Goal: Information Seeking & Learning: Check status

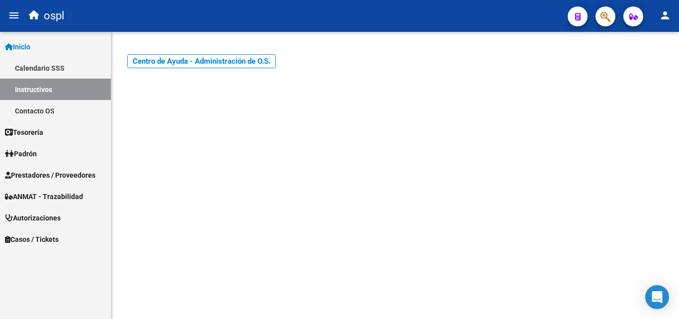
click at [90, 177] on span "Prestadores / Proveedores" at bounding box center [50, 175] width 91 height 11
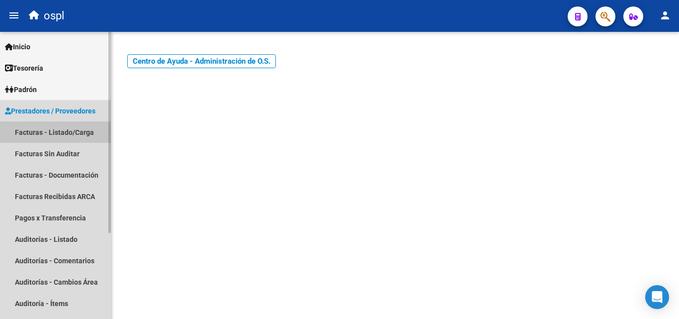
click at [47, 142] on link "Facturas - Listado/Carga" at bounding box center [55, 131] width 111 height 21
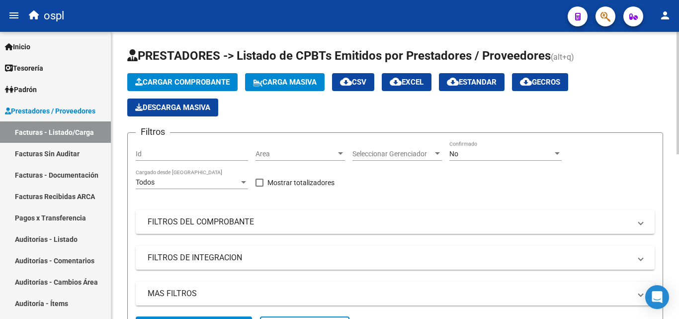
click at [289, 101] on div "Cargar Comprobante Carga Masiva cloud_download CSV cloud_download EXCEL cloud_d…" at bounding box center [395, 94] width 536 height 43
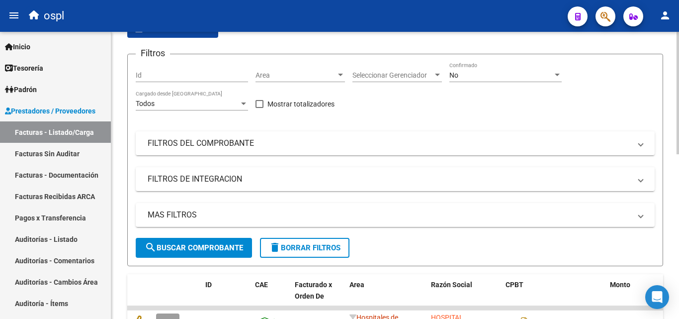
scroll to position [99, 0]
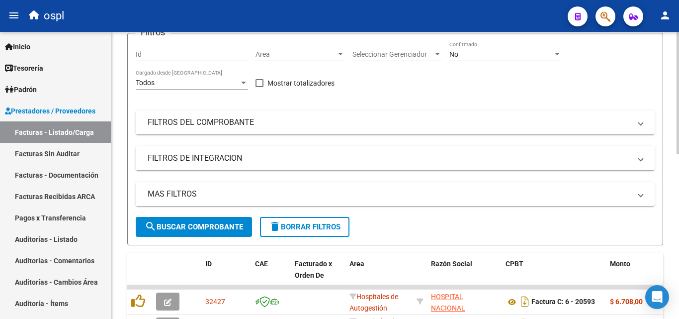
click at [269, 55] on span "Area" at bounding box center [296, 54] width 81 height 8
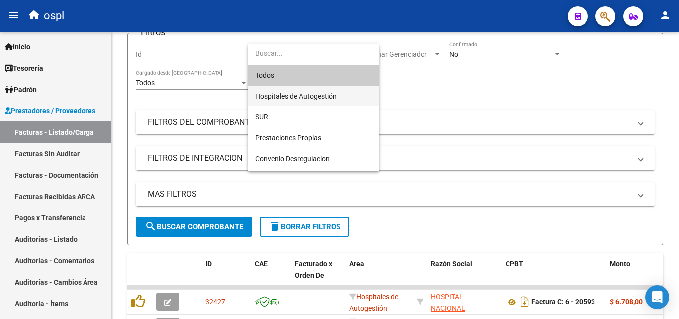
click at [299, 100] on span "Hospitales de Autogestión" at bounding box center [314, 96] width 116 height 21
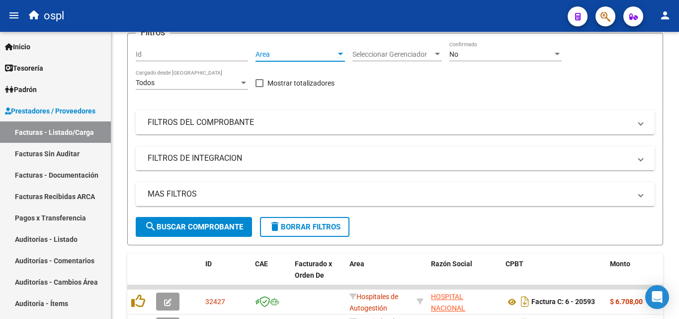
click at [299, 100] on div "Filtros Id Area Area Seleccionar Gerenciador Seleccionar Gerenciador No Confirm…" at bounding box center [395, 129] width 519 height 176
click at [391, 100] on div "Filtros Id Hospitales de Autogestión Area Seleccionar Gerenciador Seleccionar G…" at bounding box center [395, 129] width 519 height 176
click at [237, 222] on span "search Buscar Comprobante" at bounding box center [194, 226] width 98 height 9
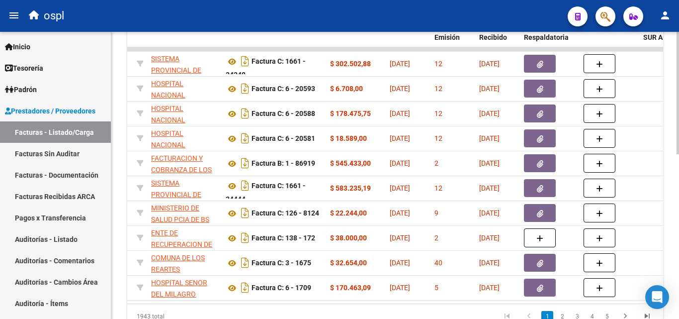
scroll to position [0, 216]
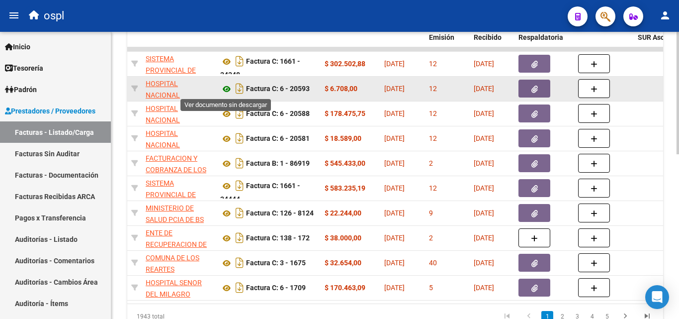
click at [222, 88] on icon at bounding box center [226, 89] width 13 height 12
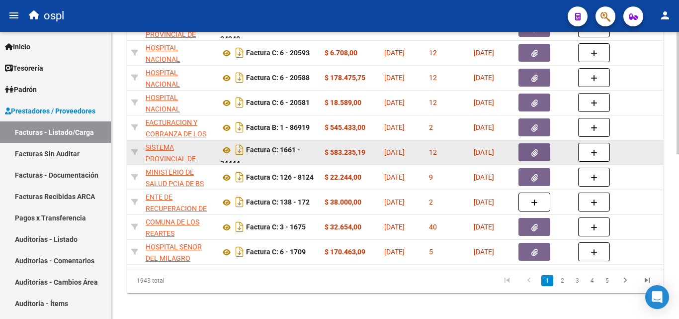
scroll to position [387, 0]
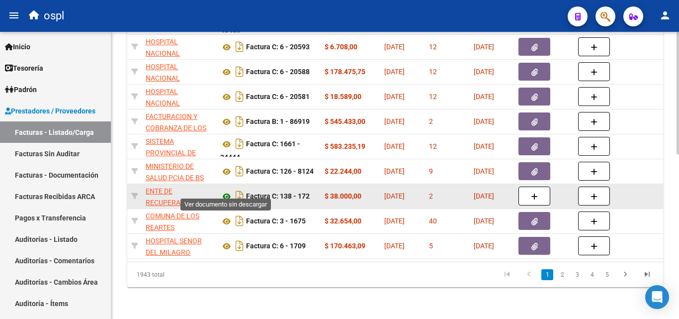
click at [225, 190] on icon at bounding box center [226, 196] width 13 height 12
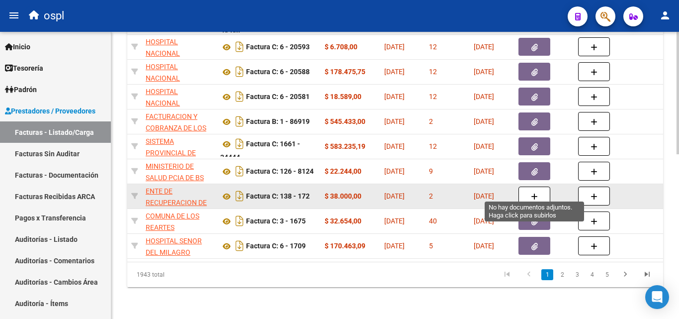
click at [522, 186] on button "button" at bounding box center [535, 195] width 32 height 19
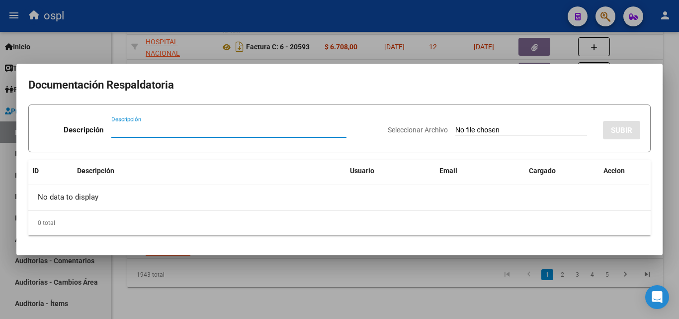
click at [267, 286] on div at bounding box center [339, 159] width 679 height 319
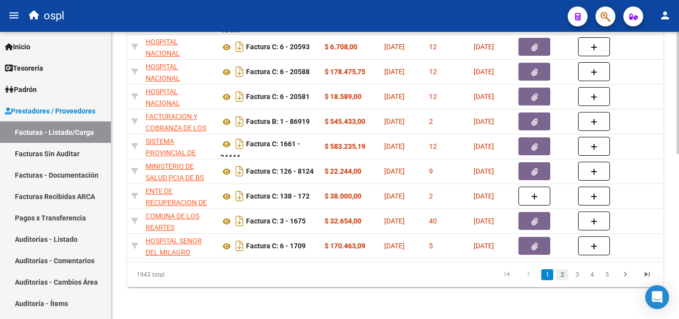
click at [559, 277] on link "2" at bounding box center [562, 274] width 12 height 11
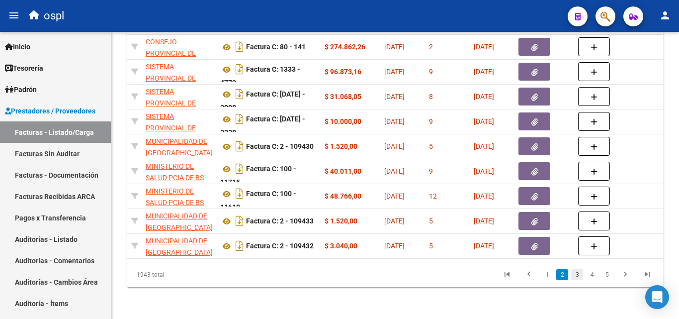
click at [579, 276] on link "3" at bounding box center [577, 274] width 12 height 11
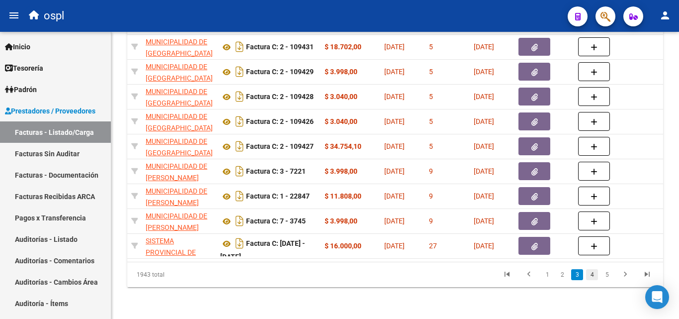
click at [587, 272] on link "4" at bounding box center [592, 274] width 12 height 11
click at [587, 272] on div "1943 total 1 2 3 4 5" at bounding box center [395, 274] width 536 height 25
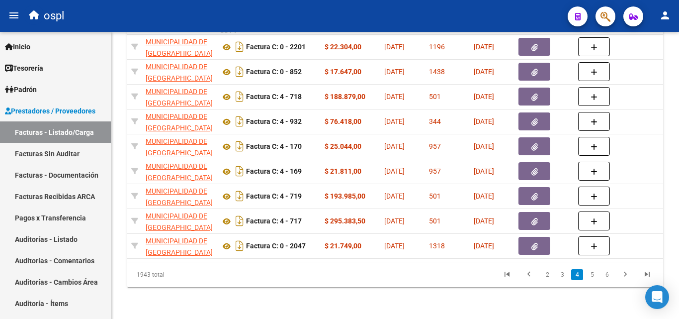
click at [589, 276] on link "5" at bounding box center [592, 274] width 12 height 11
click at [590, 277] on link "6" at bounding box center [592, 274] width 12 height 11
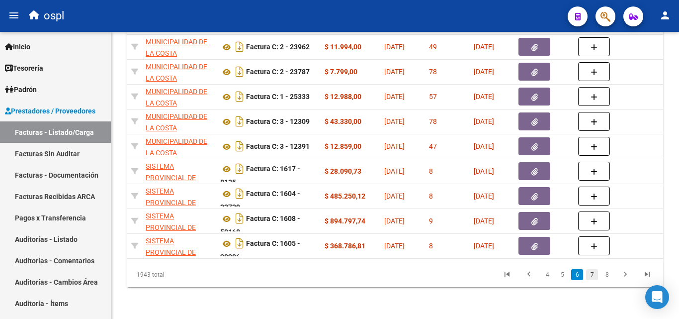
click at [592, 278] on link "7" at bounding box center [592, 274] width 12 height 11
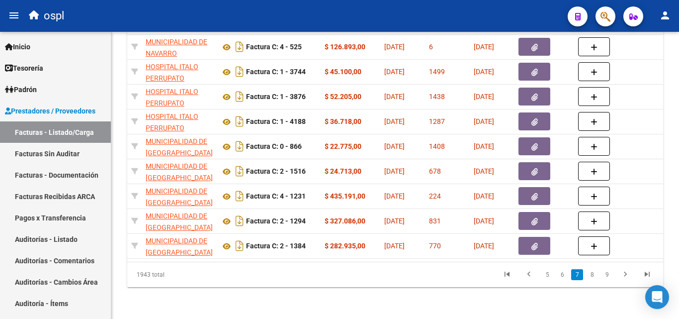
click at [592, 278] on link "8" at bounding box center [592, 274] width 12 height 11
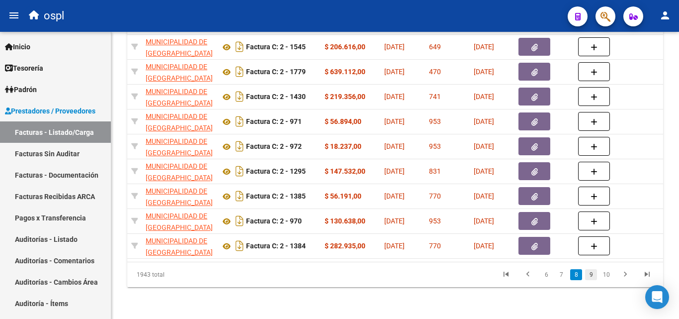
click at [586, 276] on link "9" at bounding box center [591, 274] width 12 height 11
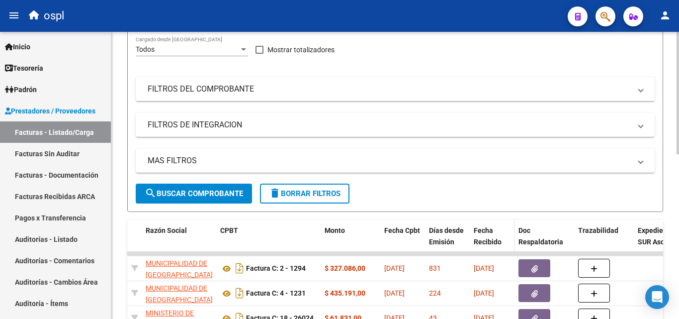
scroll to position [89, 0]
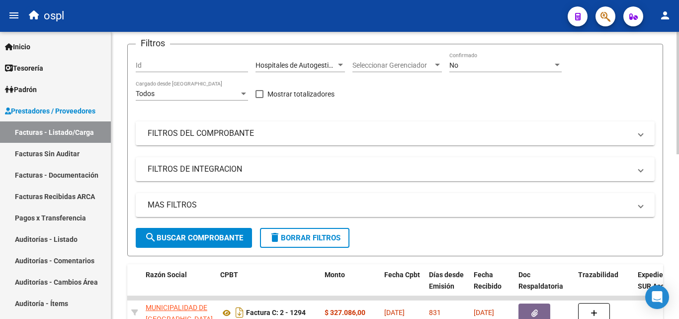
click at [455, 128] on mat-panel-title "FILTROS DEL COMPROBANTE" at bounding box center [389, 133] width 483 height 11
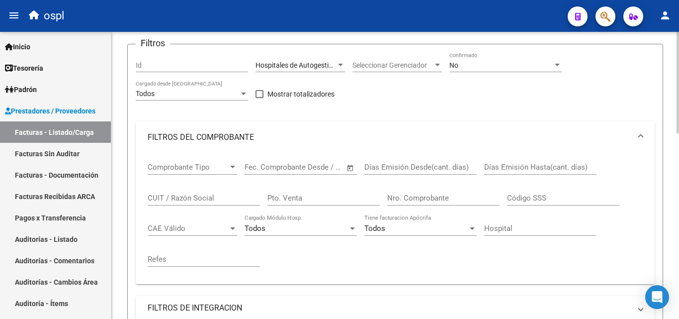
scroll to position [188, 0]
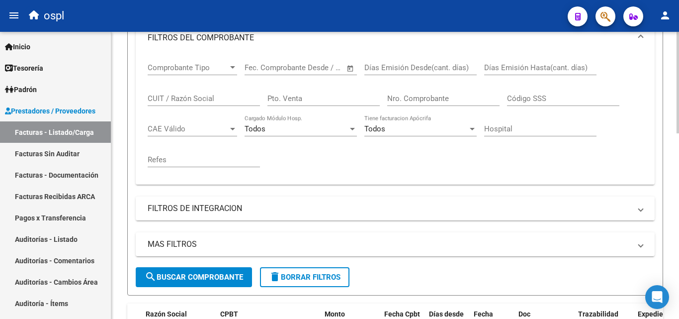
click at [425, 203] on mat-panel-title "FILTROS DE INTEGRACION" at bounding box center [389, 208] width 483 height 11
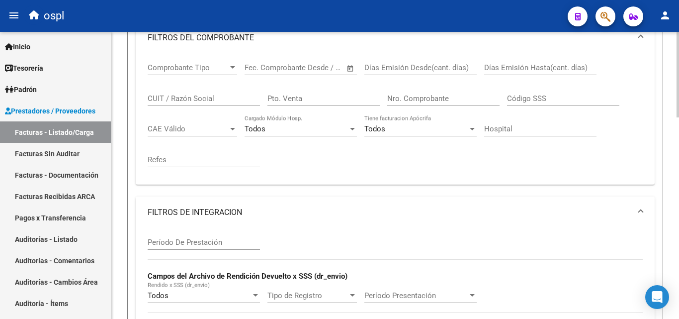
click at [423, 208] on mat-panel-title "FILTROS DE INTEGRACION" at bounding box center [389, 212] width 483 height 11
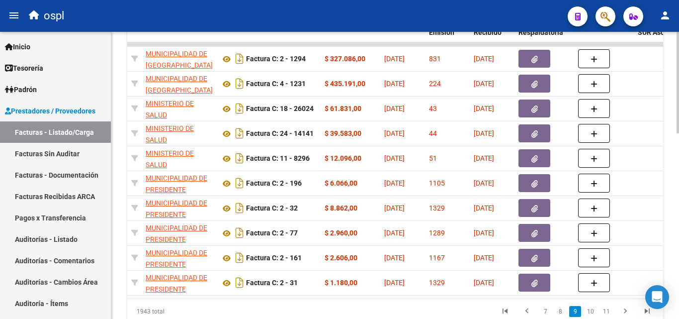
scroll to position [486, 0]
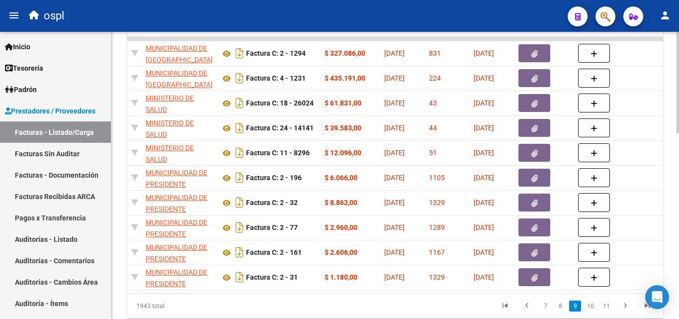
click at [474, 302] on div "1943 total 7 8 9 10 11" at bounding box center [395, 305] width 536 height 25
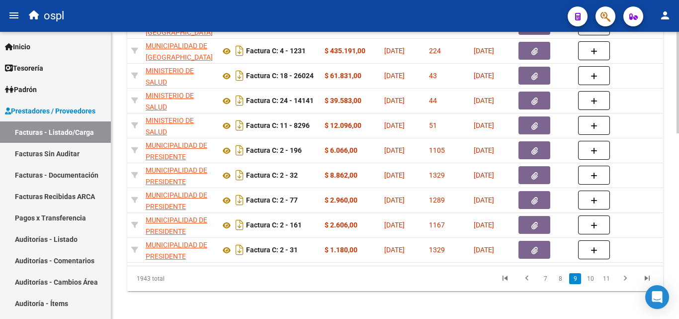
scroll to position [526, 0]
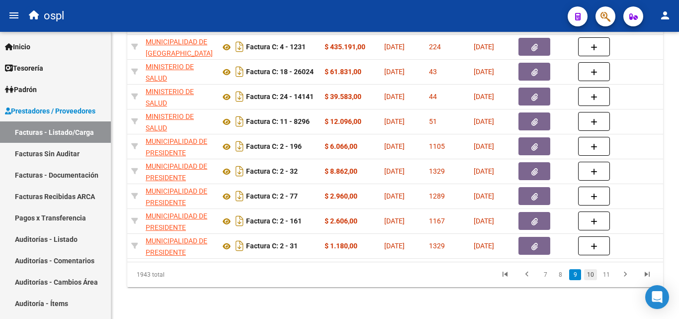
click at [590, 271] on link "10" at bounding box center [590, 274] width 13 height 11
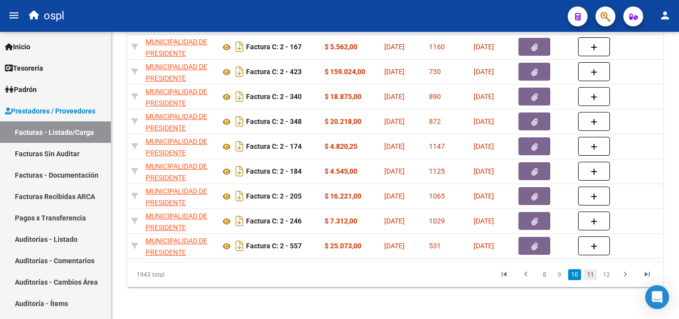
click at [586, 275] on link "11" at bounding box center [590, 274] width 13 height 11
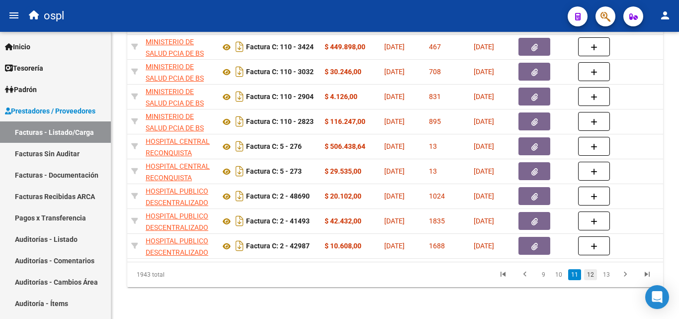
click at [594, 273] on link "12" at bounding box center [590, 274] width 13 height 11
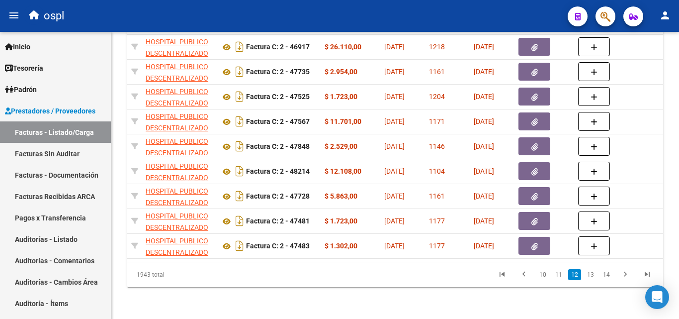
click at [594, 273] on link "13" at bounding box center [590, 274] width 13 height 11
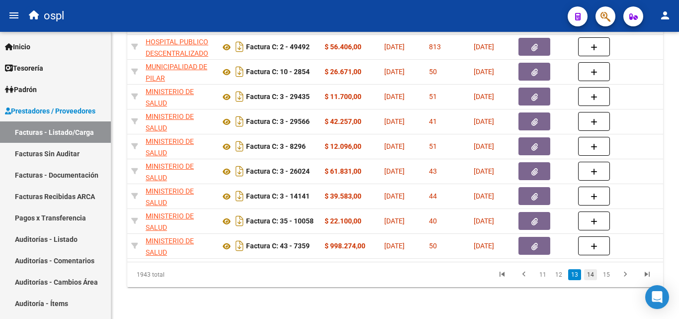
click at [594, 275] on link "14" at bounding box center [590, 274] width 13 height 11
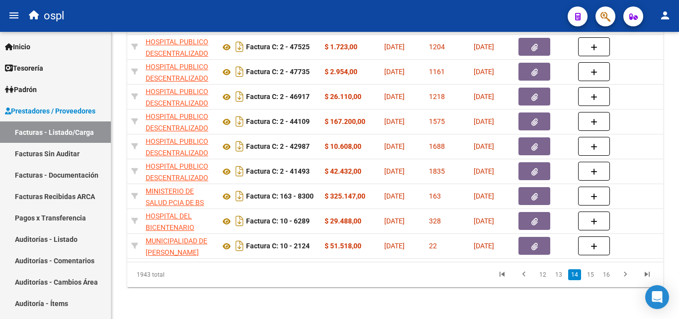
click at [594, 275] on link "15" at bounding box center [590, 274] width 13 height 11
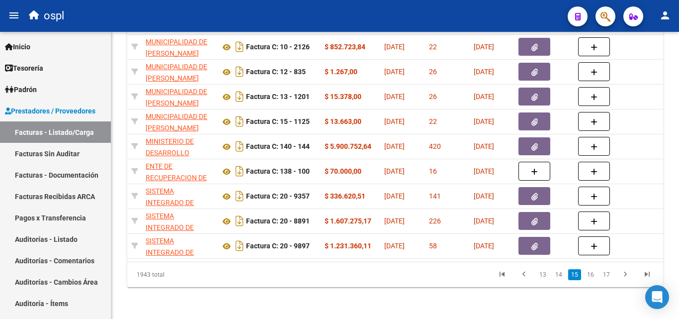
click at [594, 275] on link "16" at bounding box center [590, 274] width 13 height 11
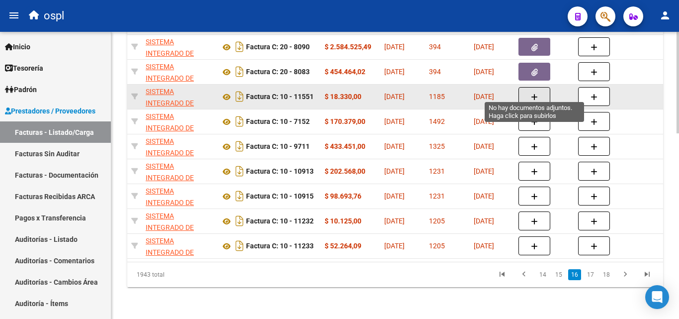
click at [531, 87] on button "button" at bounding box center [535, 96] width 32 height 19
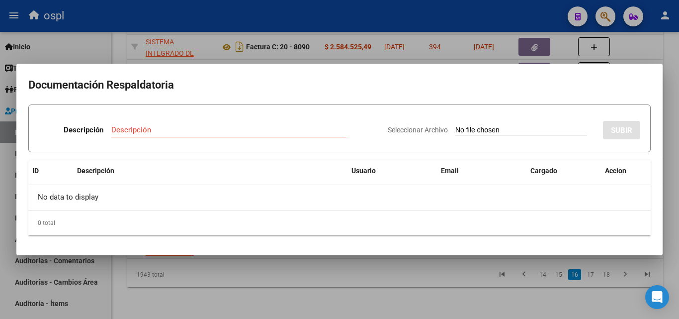
click at [228, 295] on div at bounding box center [339, 159] width 679 height 319
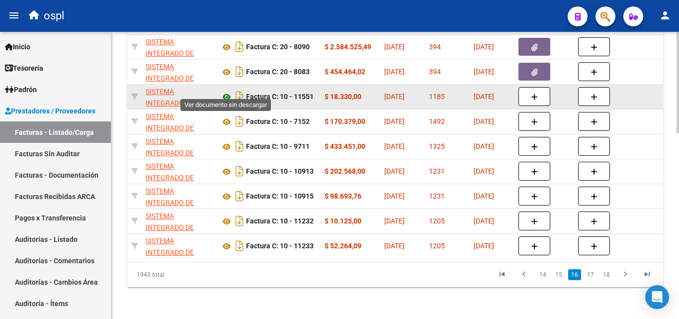
click at [225, 91] on icon at bounding box center [226, 97] width 13 height 12
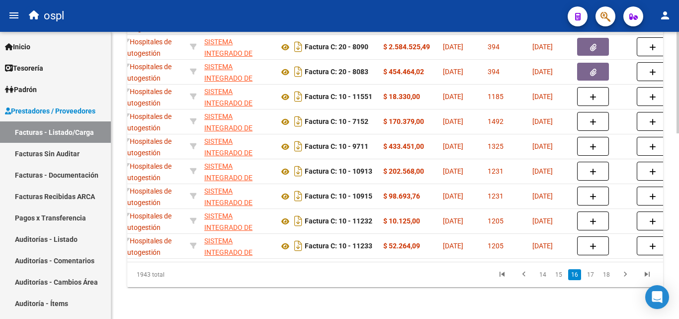
scroll to position [0, 203]
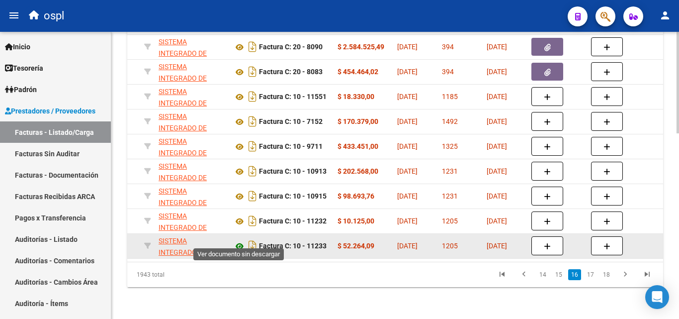
click at [239, 240] on icon at bounding box center [239, 246] width 13 height 12
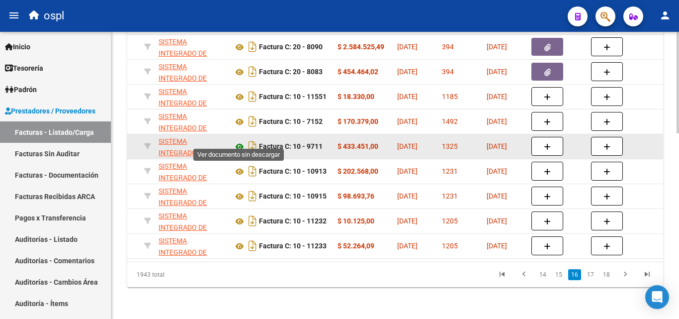
click at [242, 141] on icon at bounding box center [239, 147] width 13 height 12
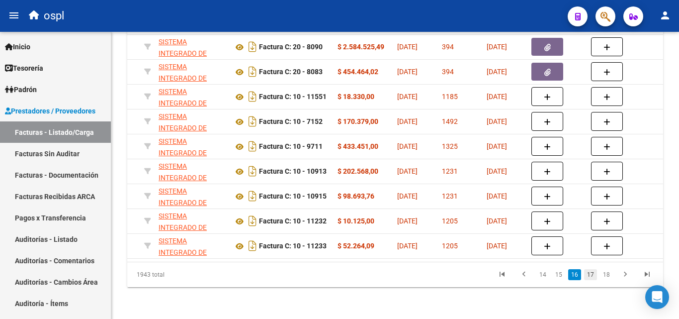
click at [587, 274] on link "17" at bounding box center [590, 274] width 13 height 11
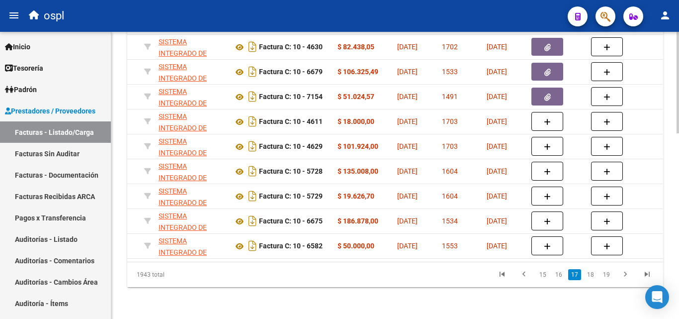
scroll to position [526, 0]
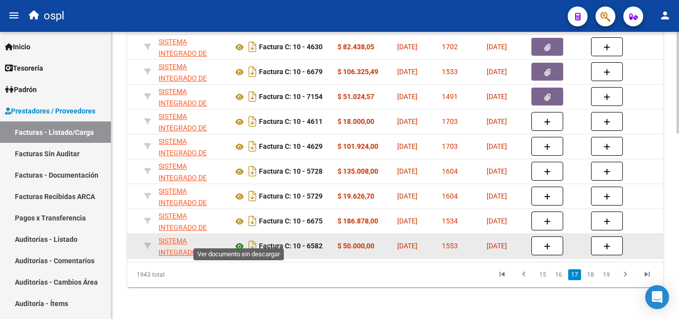
click at [236, 240] on icon at bounding box center [239, 246] width 13 height 12
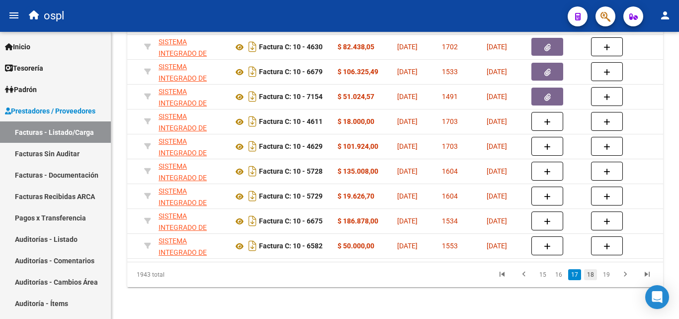
click at [592, 271] on link "18" at bounding box center [590, 274] width 13 height 11
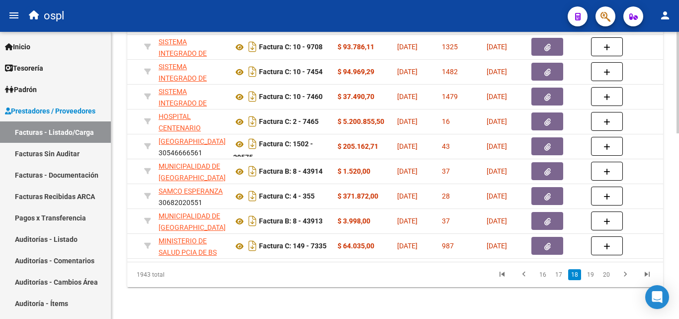
click at [592, 271] on link "19" at bounding box center [590, 274] width 13 height 11
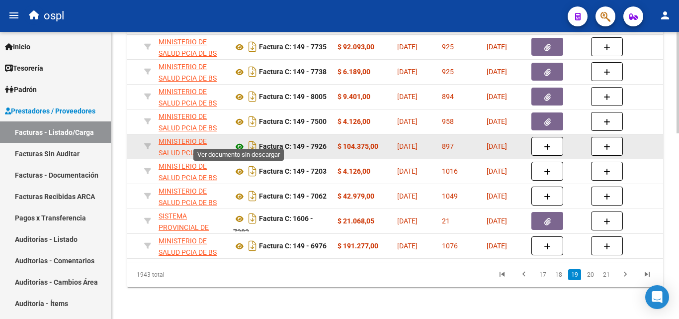
click at [240, 141] on icon at bounding box center [239, 147] width 13 height 12
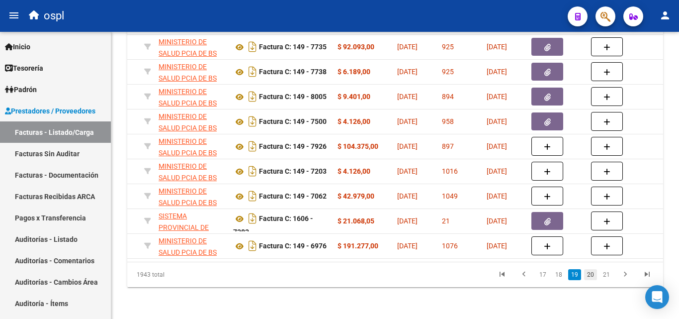
click at [591, 276] on link "20" at bounding box center [590, 274] width 13 height 11
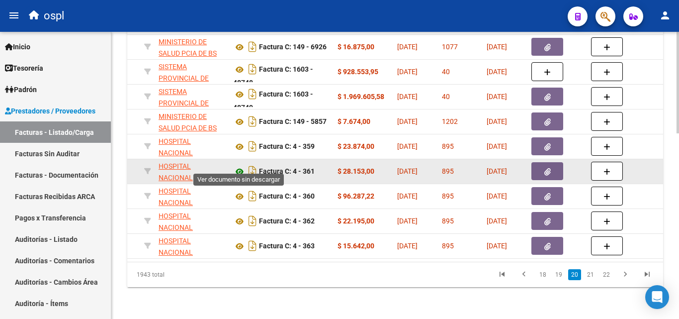
click at [239, 166] on icon at bounding box center [239, 172] width 13 height 12
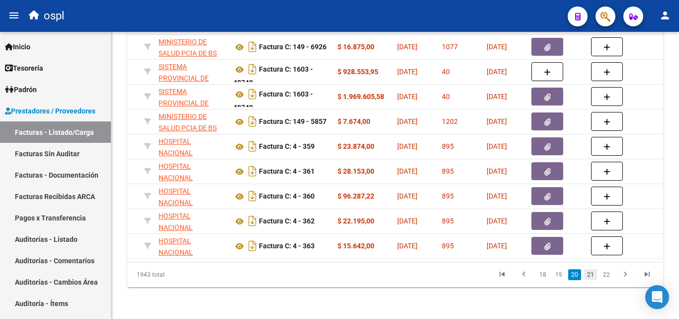
click at [585, 274] on link "21" at bounding box center [590, 274] width 13 height 11
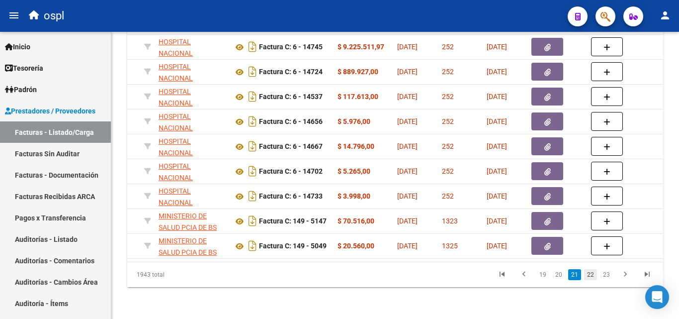
click at [588, 274] on link "22" at bounding box center [590, 274] width 13 height 11
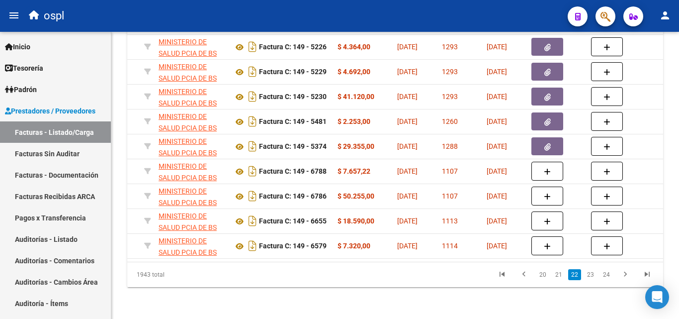
click at [588, 274] on link "23" at bounding box center [590, 274] width 13 height 11
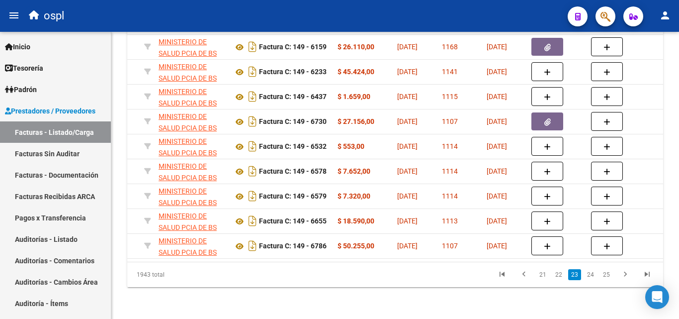
click at [588, 274] on link "24" at bounding box center [590, 274] width 13 height 11
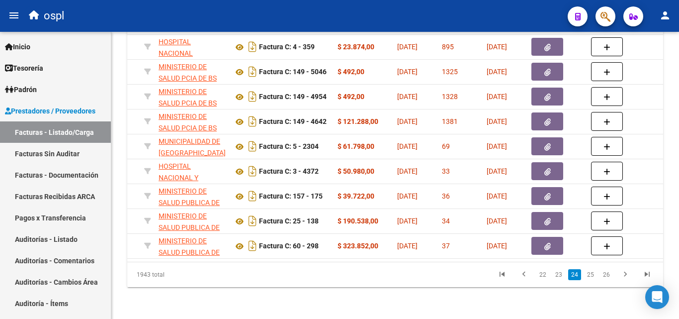
click at [588, 274] on link "25" at bounding box center [590, 274] width 13 height 11
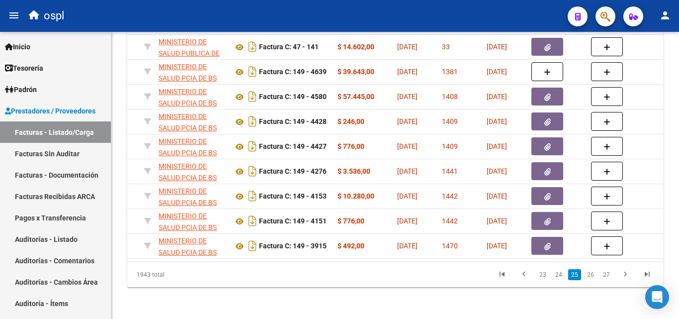
click at [588, 274] on link "26" at bounding box center [590, 274] width 13 height 11
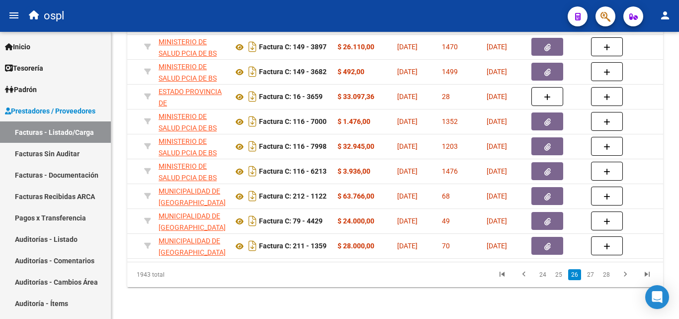
click at [588, 274] on link "27" at bounding box center [590, 274] width 13 height 11
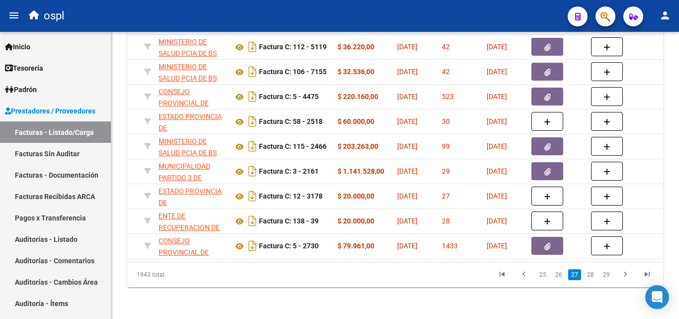
click at [588, 274] on link "28" at bounding box center [590, 274] width 13 height 11
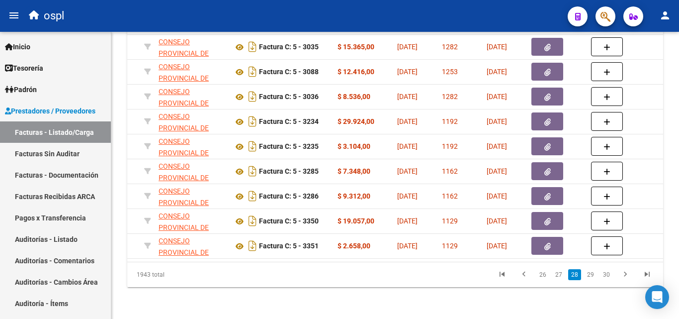
click at [588, 274] on link "29" at bounding box center [590, 274] width 13 height 11
click at [588, 274] on link "30" at bounding box center [590, 274] width 13 height 11
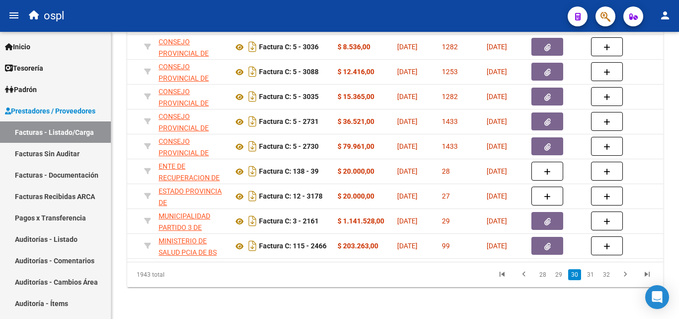
click at [588, 274] on link "31" at bounding box center [590, 274] width 13 height 11
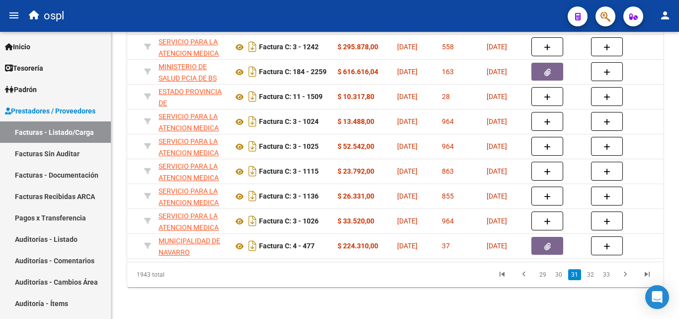
click at [588, 274] on link "32" at bounding box center [590, 274] width 13 height 11
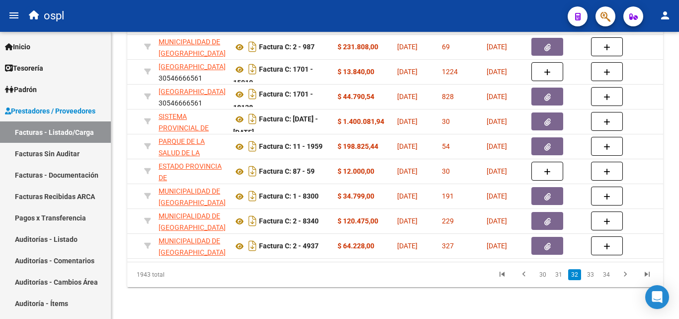
click at [588, 274] on link "33" at bounding box center [590, 274] width 13 height 11
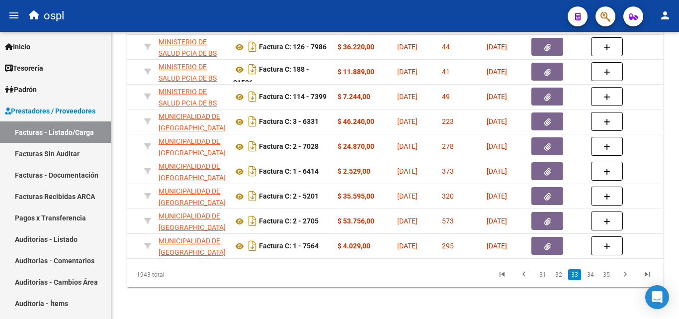
click at [588, 274] on link "34" at bounding box center [590, 274] width 13 height 11
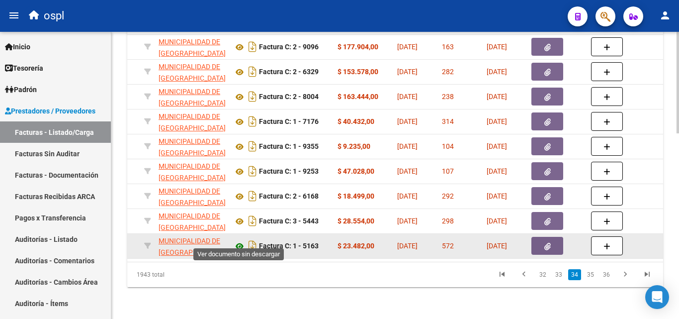
click at [237, 240] on icon at bounding box center [239, 246] width 13 height 12
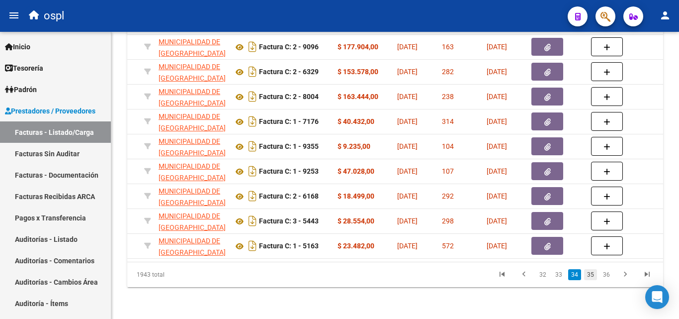
click at [587, 277] on link "35" at bounding box center [590, 274] width 13 height 11
click at [587, 277] on link "36" at bounding box center [590, 274] width 13 height 11
click at [587, 277] on link "37" at bounding box center [590, 274] width 13 height 11
click at [587, 277] on link "38" at bounding box center [590, 274] width 13 height 11
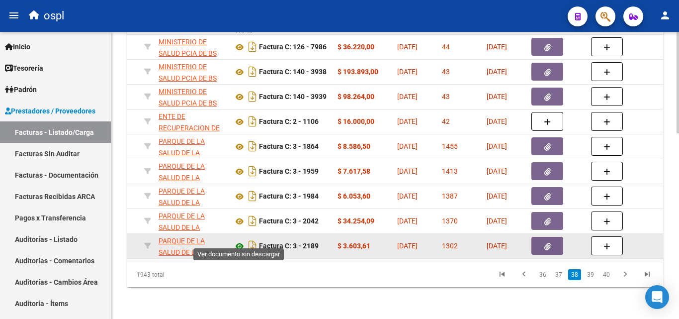
click at [238, 240] on icon at bounding box center [239, 246] width 13 height 12
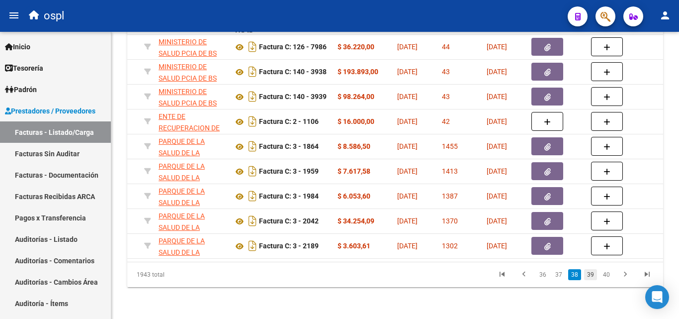
click at [586, 276] on link "39" at bounding box center [590, 274] width 13 height 11
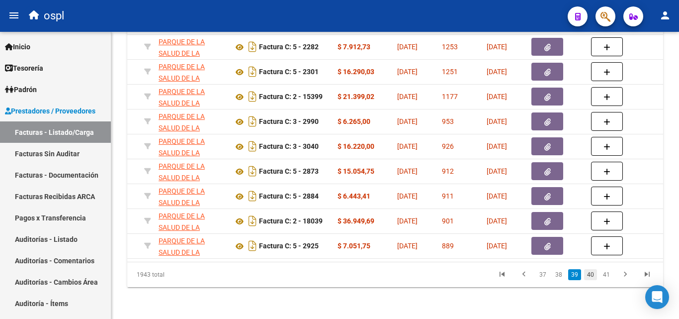
click at [591, 278] on link "40" at bounding box center [590, 274] width 13 height 11
click at [591, 278] on link "41" at bounding box center [590, 274] width 13 height 11
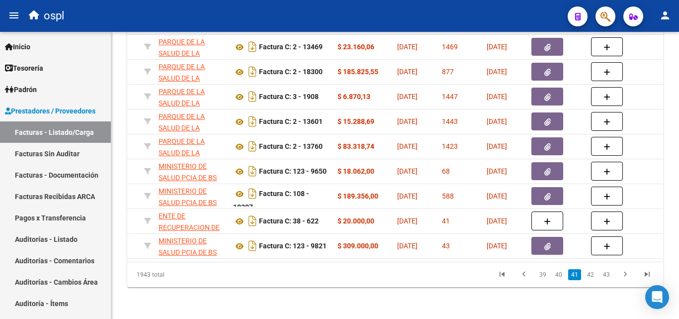
click at [591, 278] on link "42" at bounding box center [590, 274] width 13 height 11
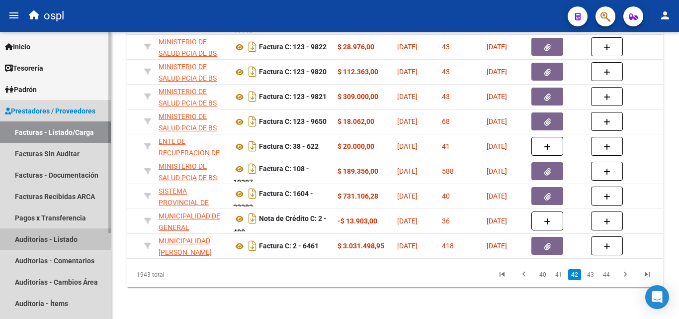
click at [62, 244] on link "Auditorías - Listado" at bounding box center [55, 238] width 111 height 21
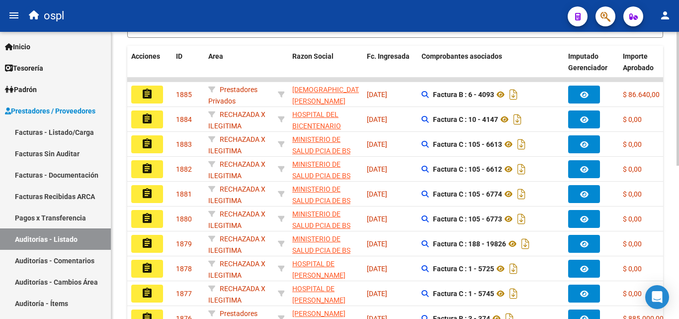
scroll to position [24, 0]
click at [208, 42] on div "PRESTADORES -> Auditoría de Comprobantes / Prestaciones add Crear Auditoría clo…" at bounding box center [395, 79] width 536 height 560
click at [122, 93] on div "PRESTADORES -> Auditoría de Comprobantes / Prestaciones add Crear Auditoría clo…" at bounding box center [395, 87] width 568 height 608
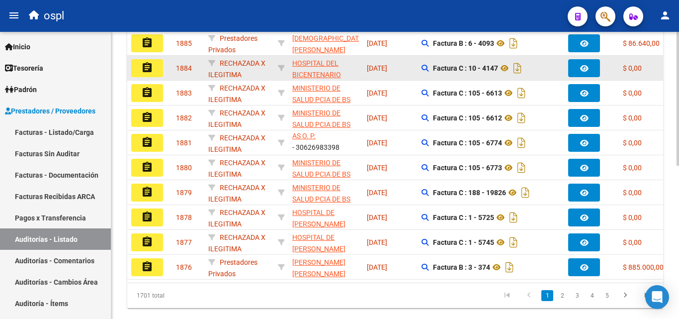
scroll to position [279, 0]
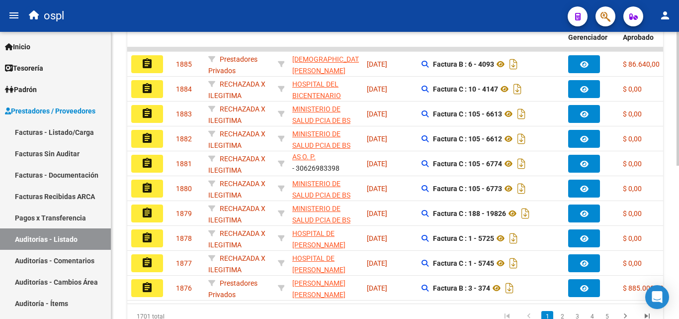
click at [119, 40] on div "PRESTADORES -> Auditoría de Comprobantes / Prestaciones add Crear Auditoría clo…" at bounding box center [395, 57] width 568 height 608
